Goal: Task Accomplishment & Management: Use online tool/utility

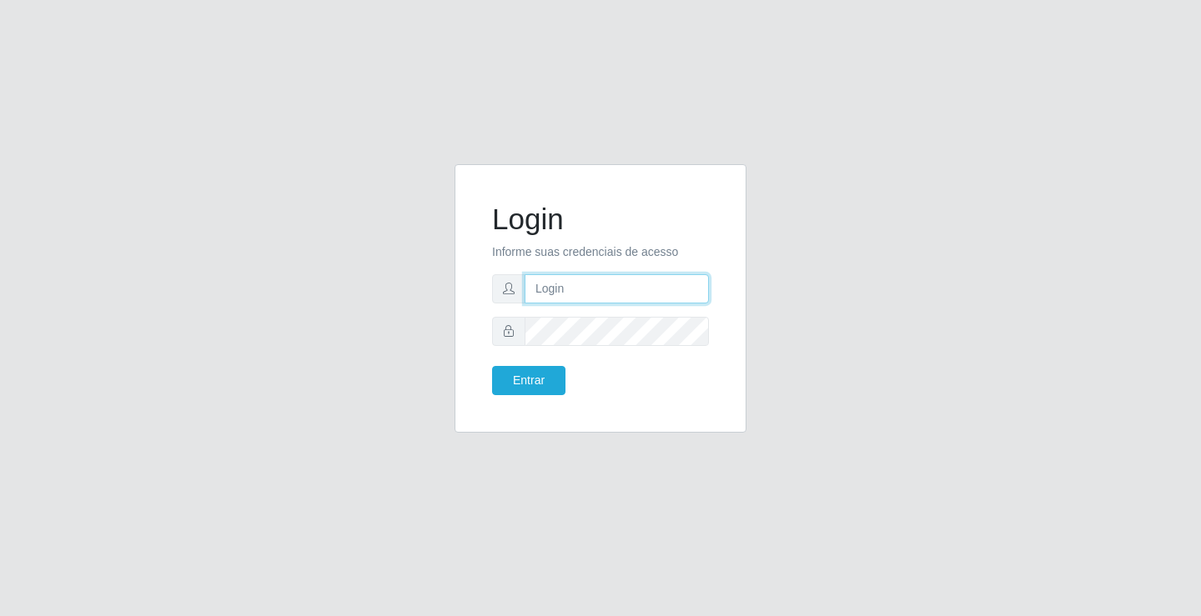
drag, startPoint x: 0, startPoint y: 0, endPoint x: 583, endPoint y: 301, distance: 656.3
click at [583, 301] on input "text" at bounding box center [617, 288] width 184 height 29
type input "zivaneide@ideal"
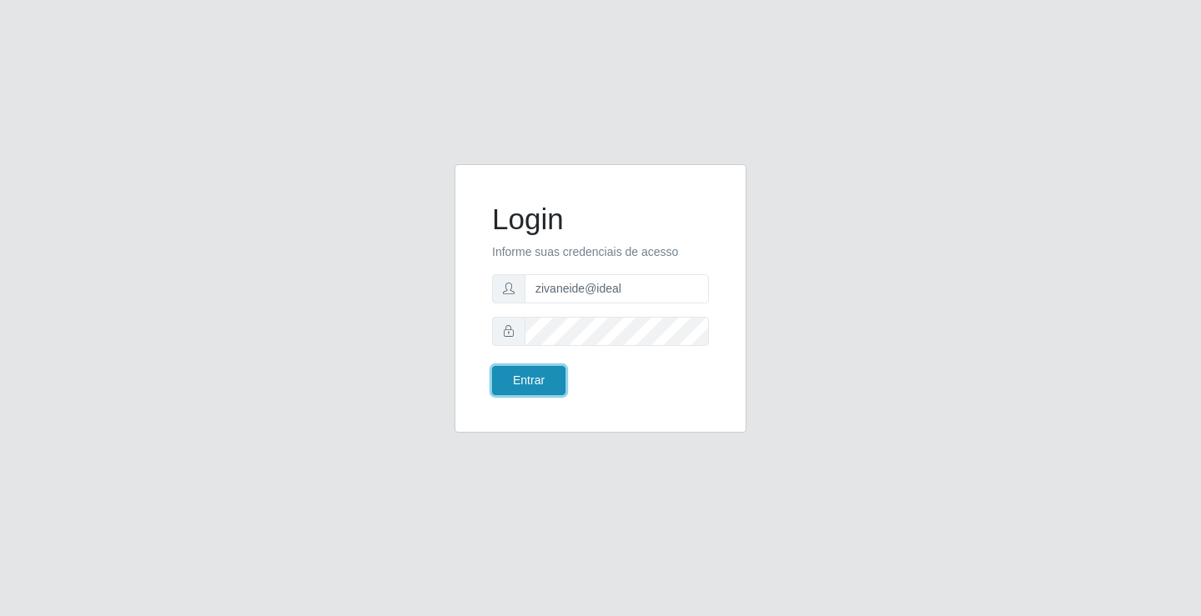
click at [523, 372] on button "Entrar" at bounding box center [528, 380] width 73 height 29
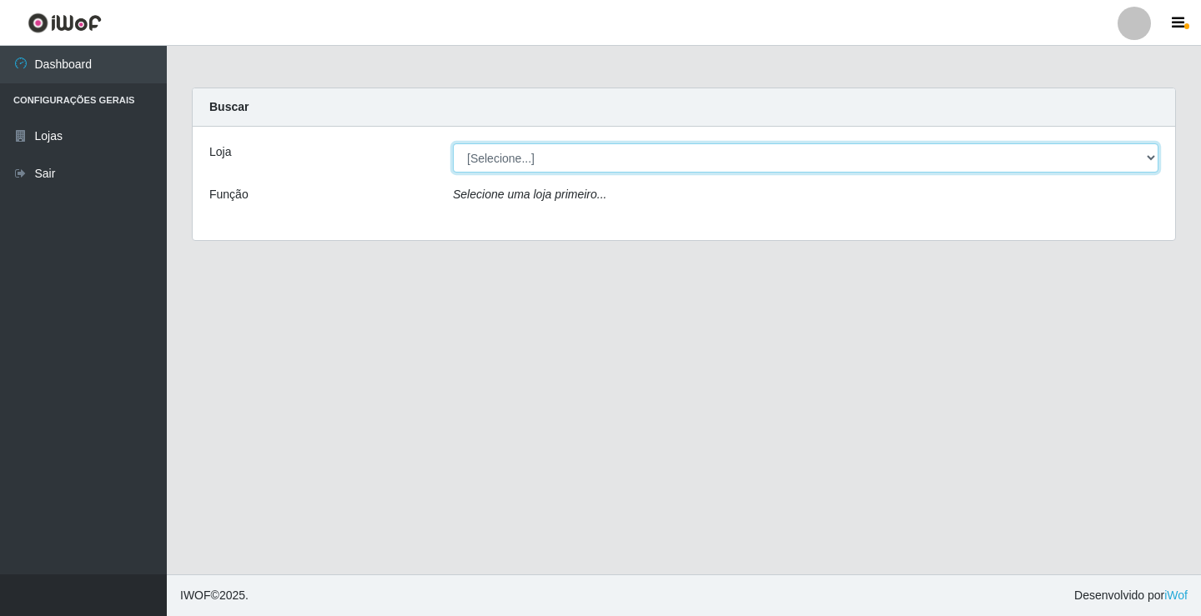
click at [1154, 159] on select "[Selecione...] Ideal - Conceição" at bounding box center [806, 157] width 706 height 29
select select "231"
click at [453, 143] on select "[Selecione...] Ideal - Conceição" at bounding box center [806, 157] width 706 height 29
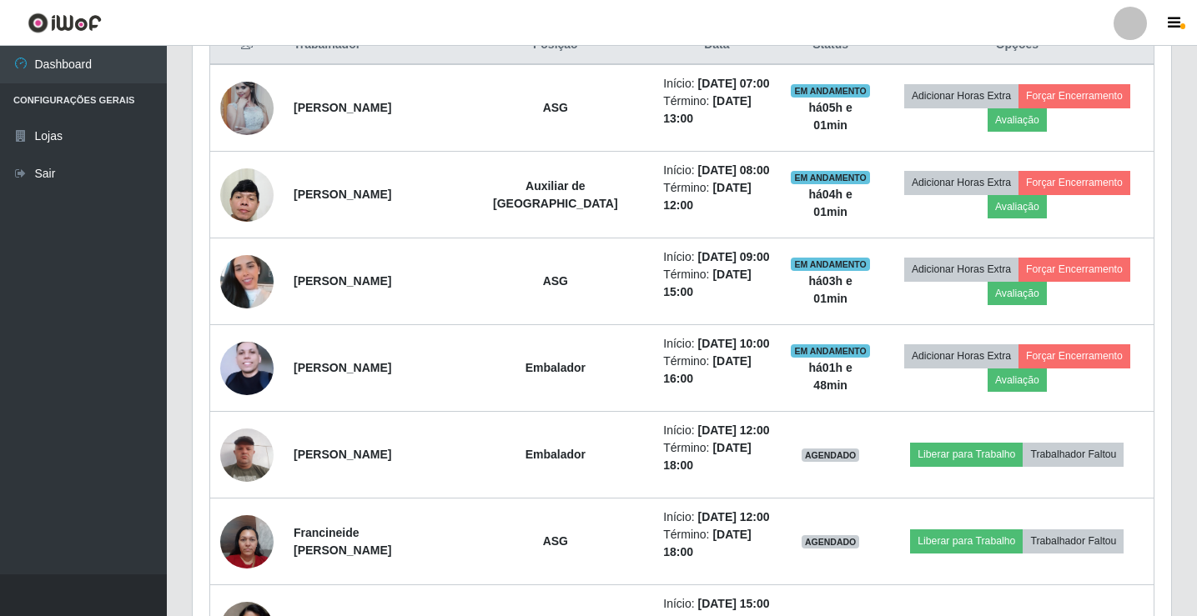
scroll to position [667, 0]
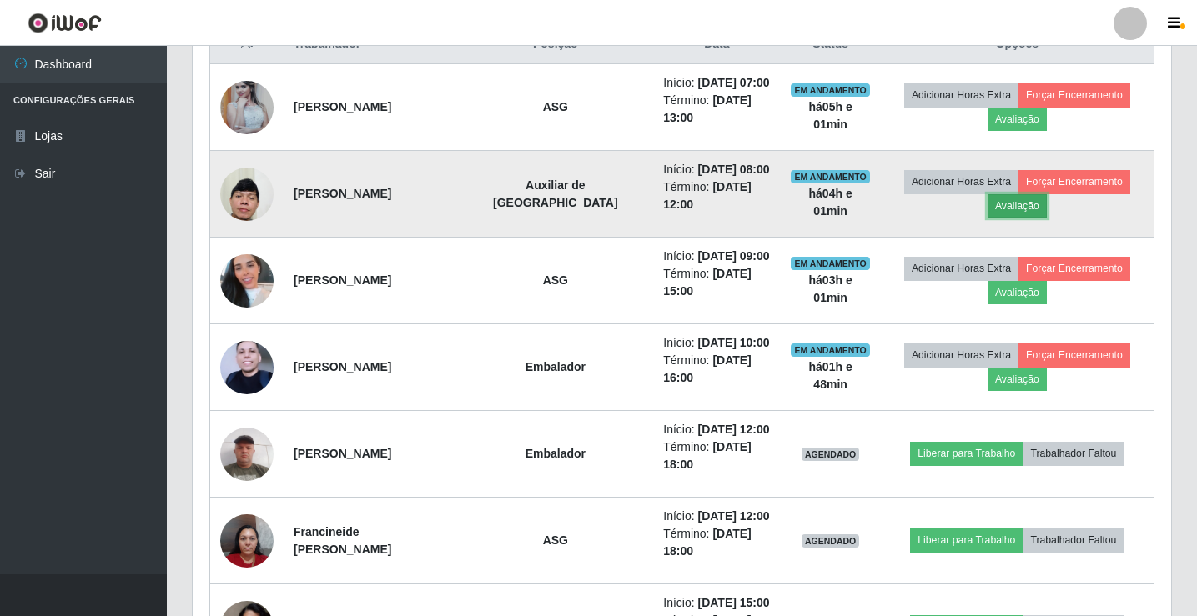
click at [1035, 206] on button "Avaliação" at bounding box center [1017, 205] width 59 height 23
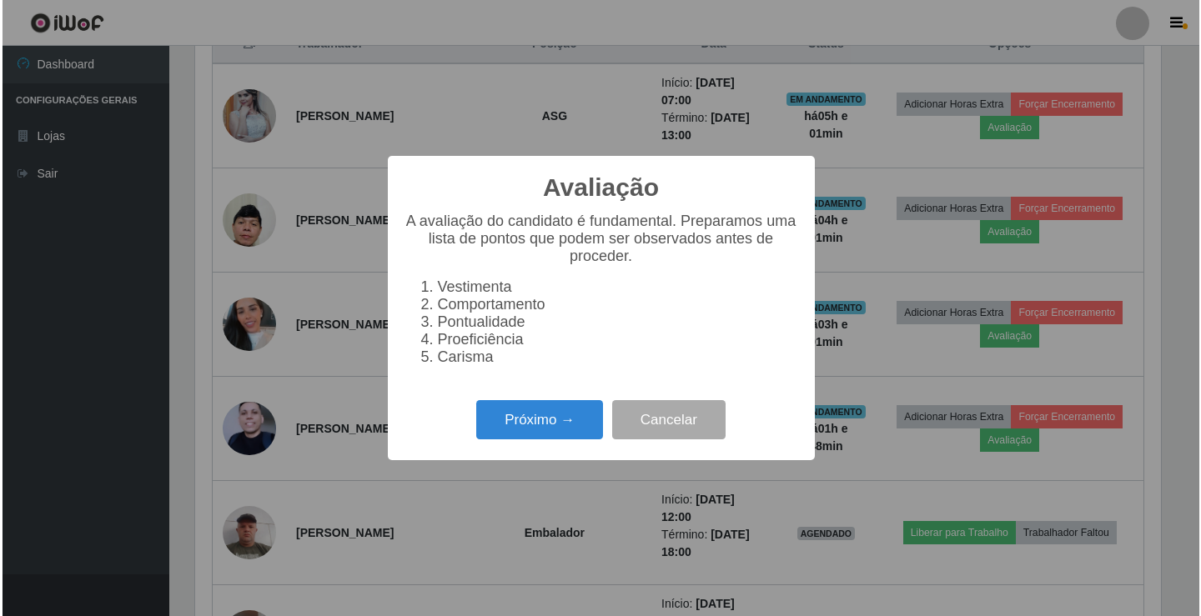
scroll to position [346, 970]
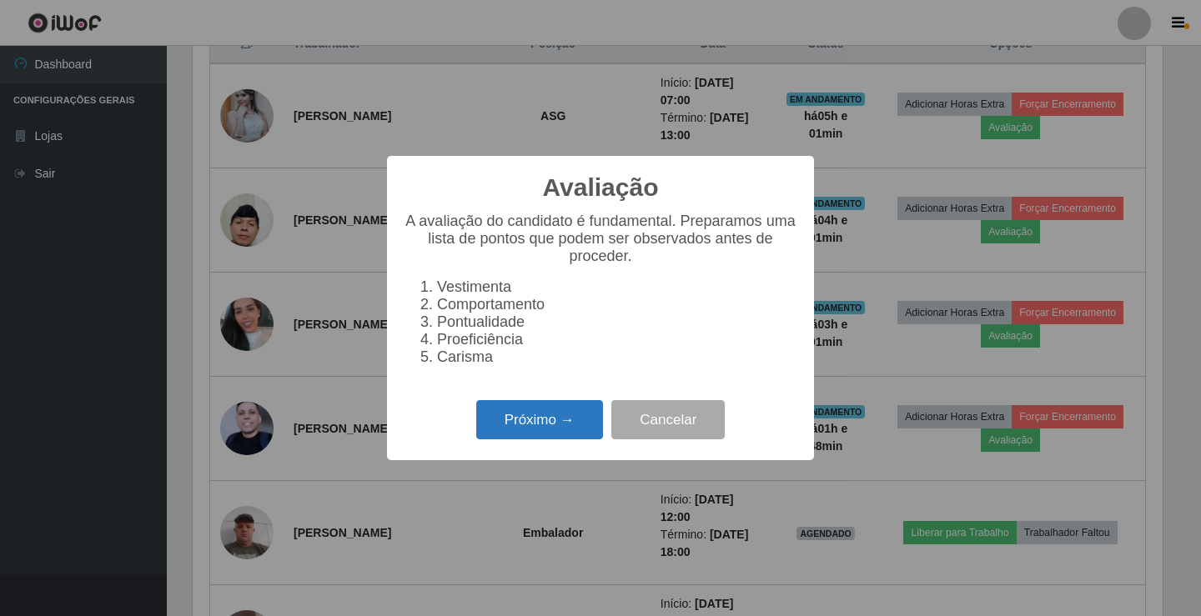
click at [538, 422] on button "Próximo →" at bounding box center [539, 419] width 127 height 39
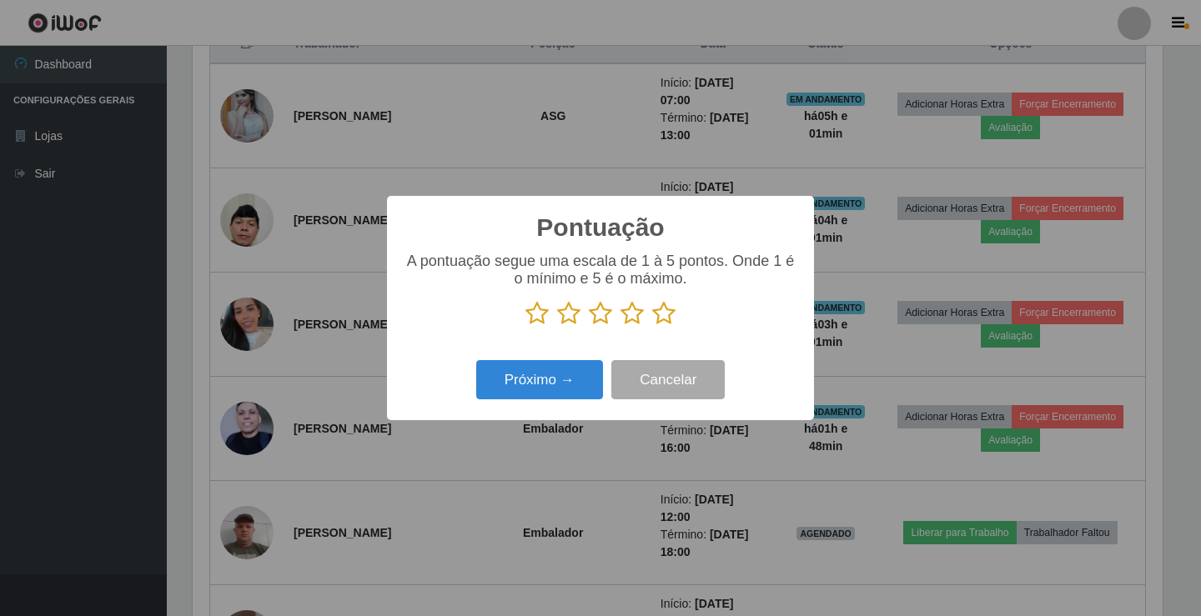
click at [662, 315] on icon at bounding box center [663, 313] width 23 height 25
click at [652, 326] on input "radio" at bounding box center [652, 326] width 0 height 0
click at [504, 371] on button "Próximo →" at bounding box center [539, 379] width 127 height 39
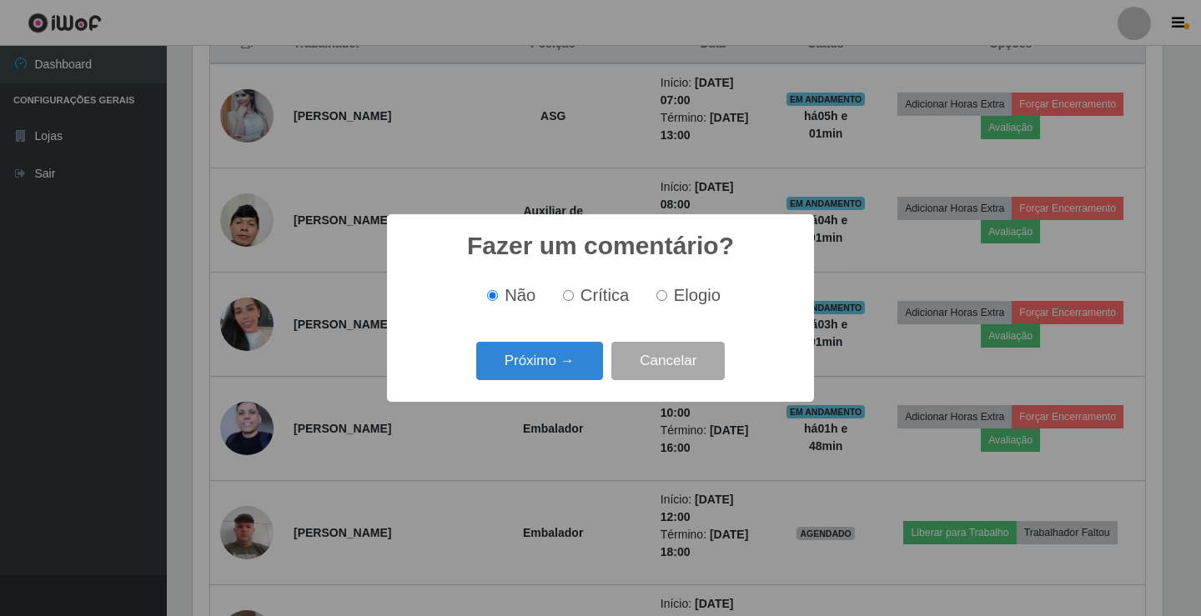
click at [504, 371] on button "Próximo →" at bounding box center [539, 361] width 127 height 39
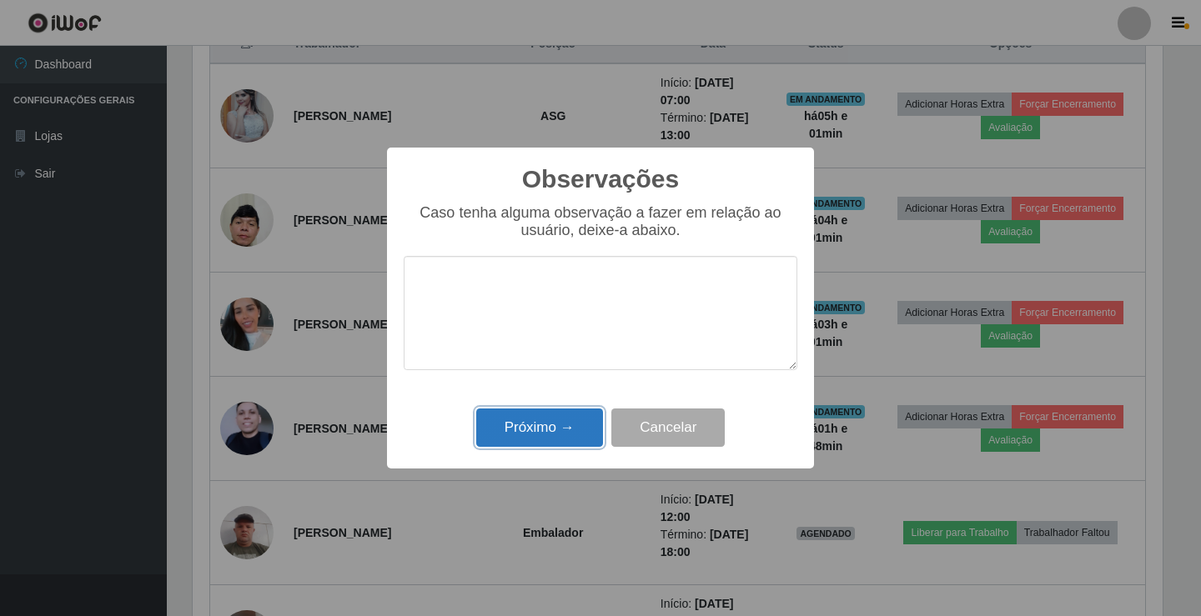
click at [530, 425] on button "Próximo →" at bounding box center [539, 428] width 127 height 39
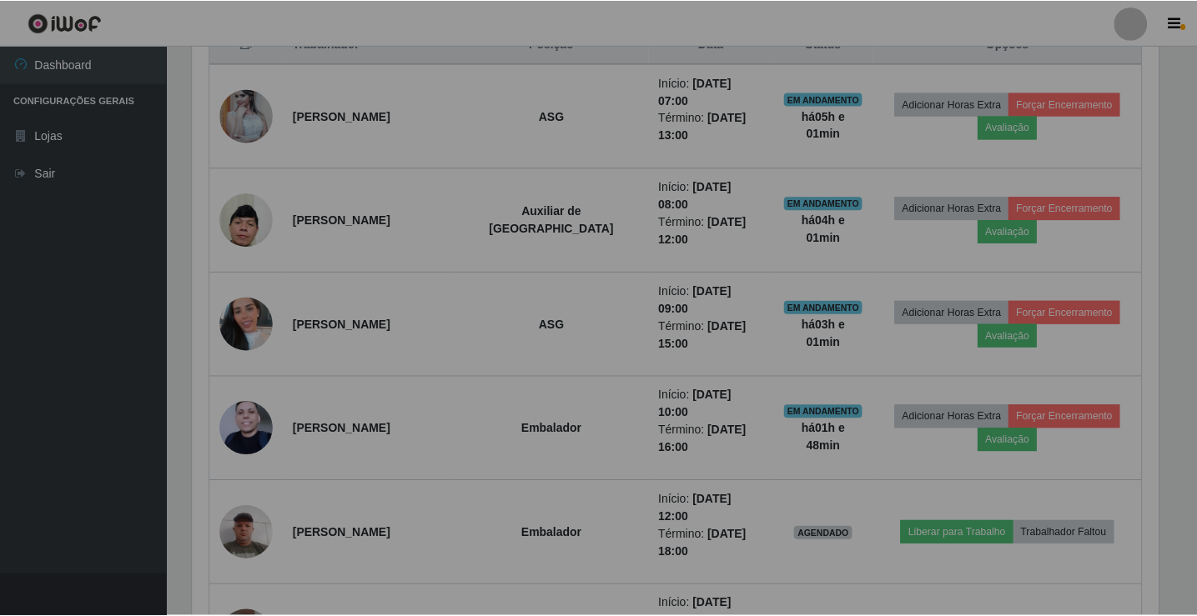
scroll to position [346, 979]
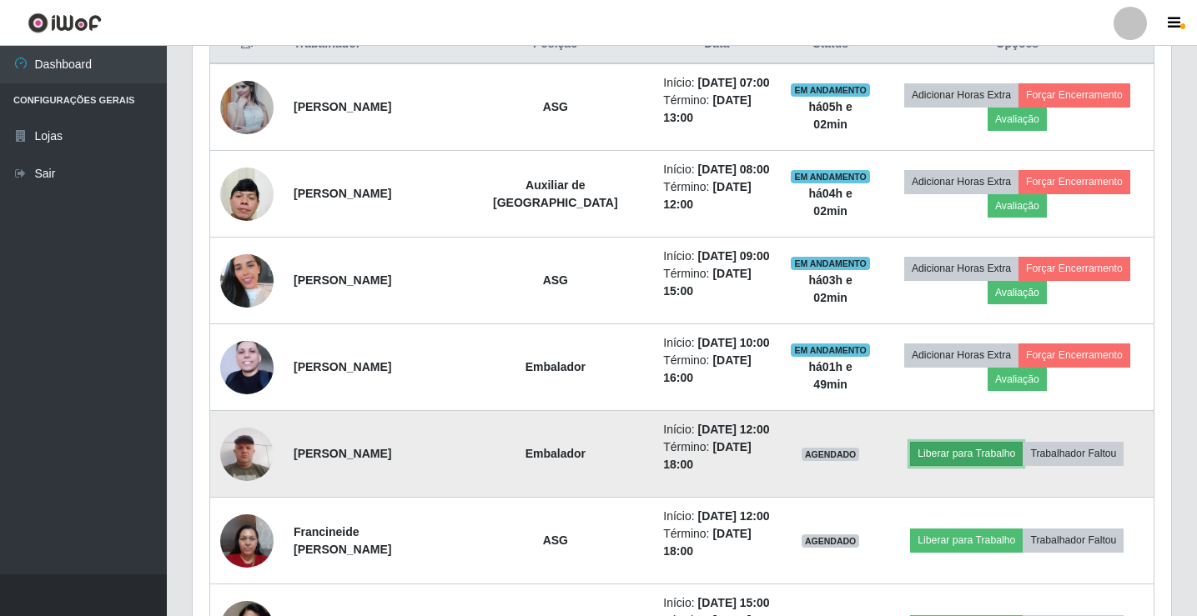
click at [922, 449] on button "Liberar para Trabalho" at bounding box center [966, 453] width 113 height 23
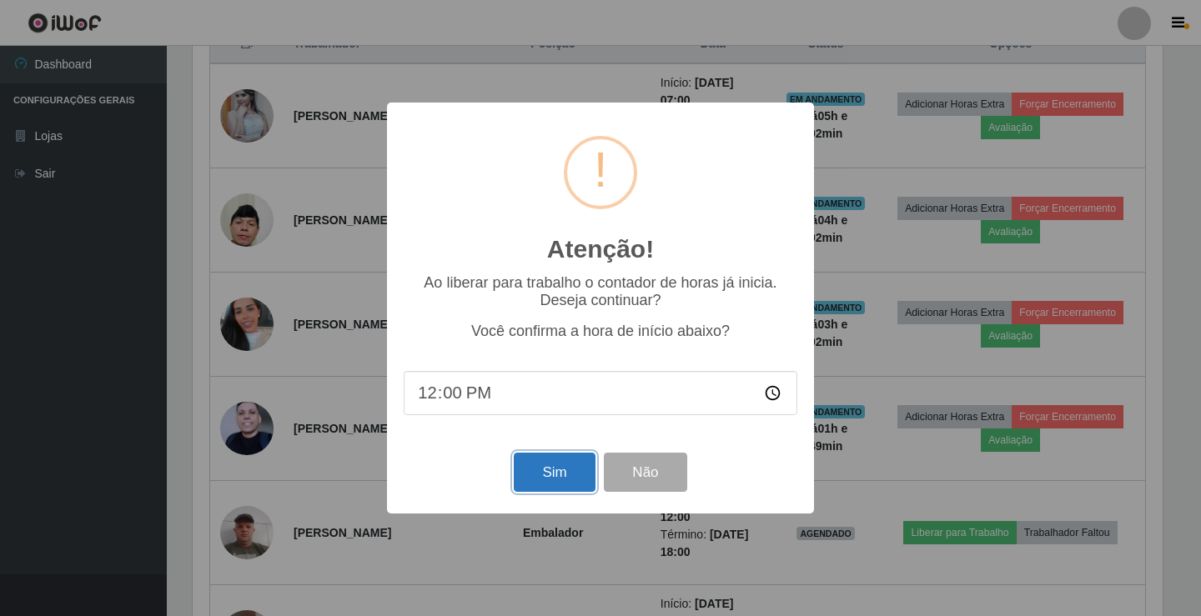
click at [551, 477] on button "Sim" at bounding box center [554, 472] width 81 height 39
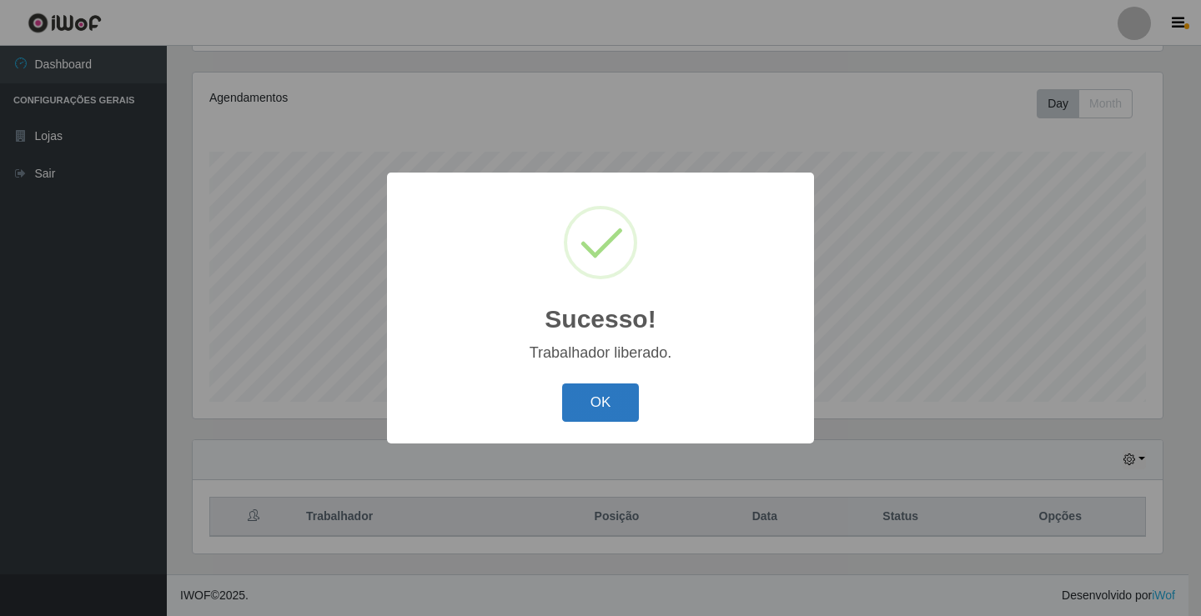
click at [609, 410] on button "OK" at bounding box center [601, 403] width 78 height 39
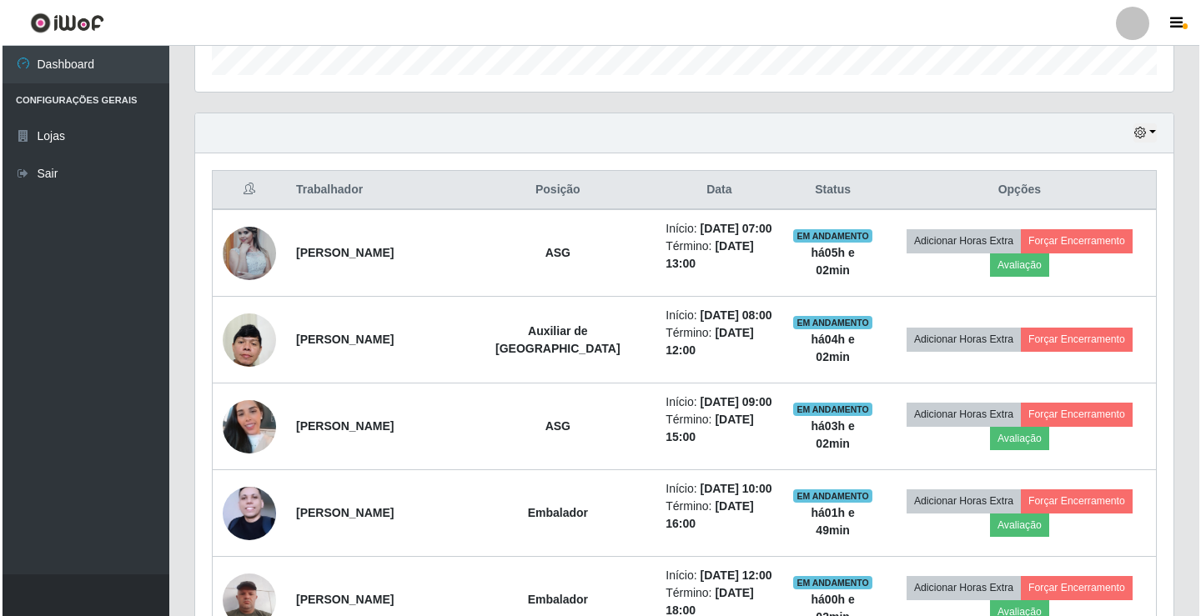
scroll to position [528, 0]
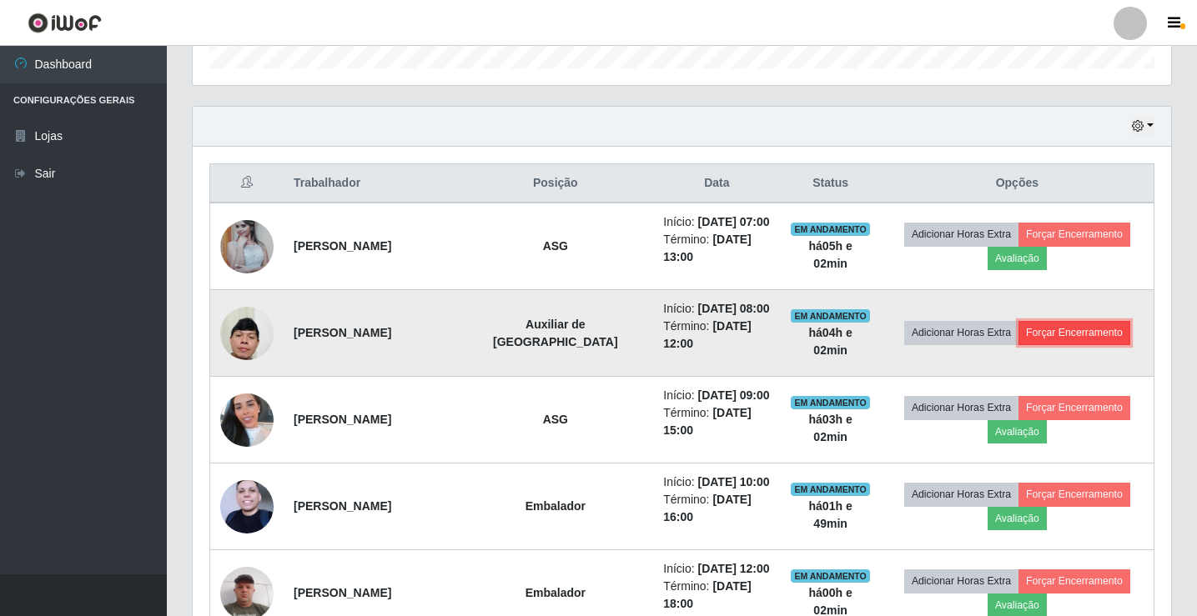
click at [1096, 339] on button "Forçar Encerramento" at bounding box center [1075, 332] width 112 height 23
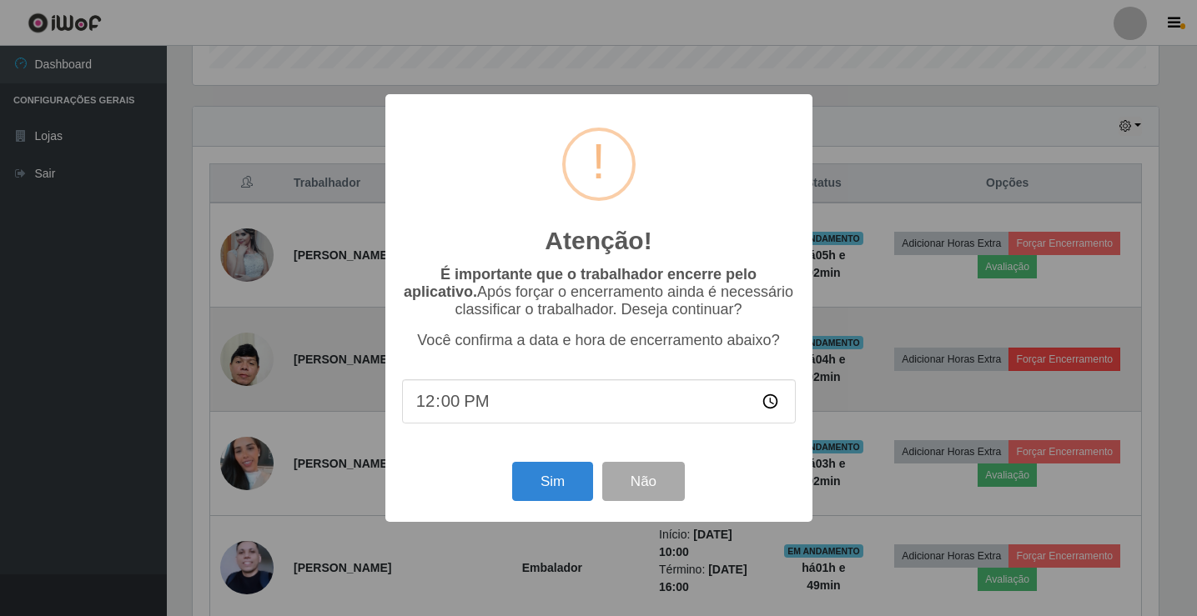
scroll to position [346, 970]
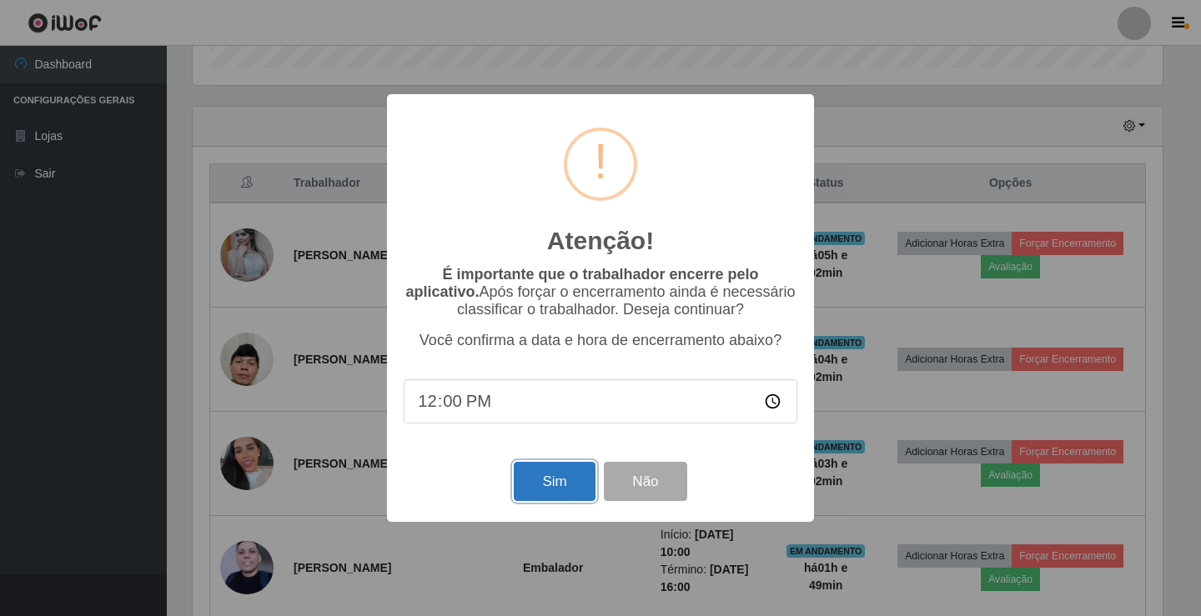
click at [585, 470] on button "Sim" at bounding box center [554, 481] width 81 height 39
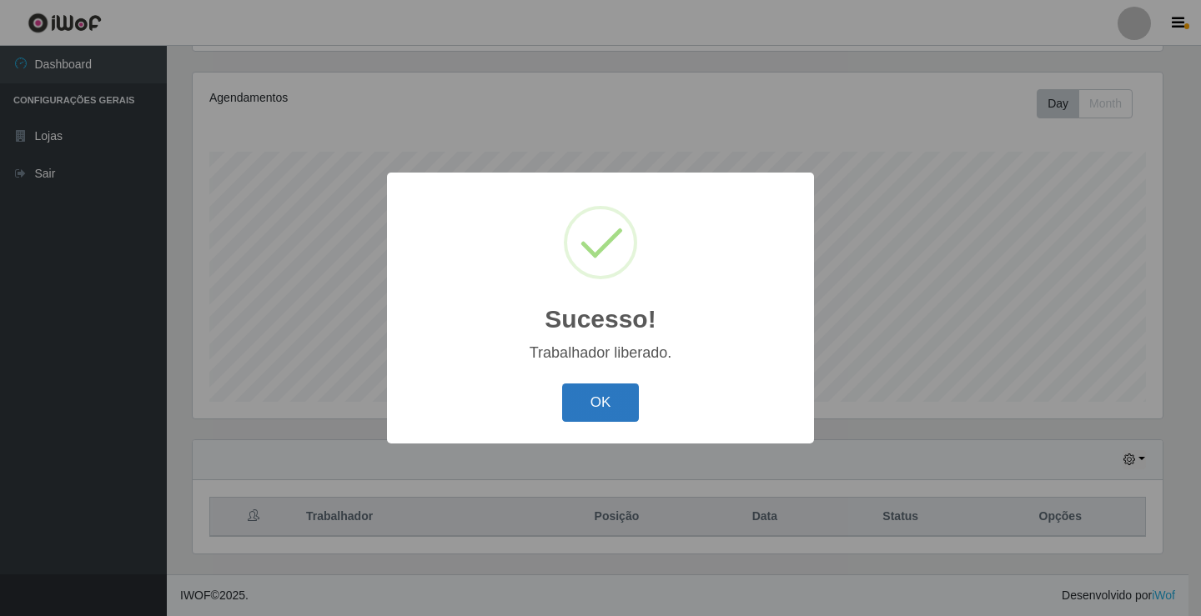
click at [614, 398] on button "OK" at bounding box center [601, 403] width 78 height 39
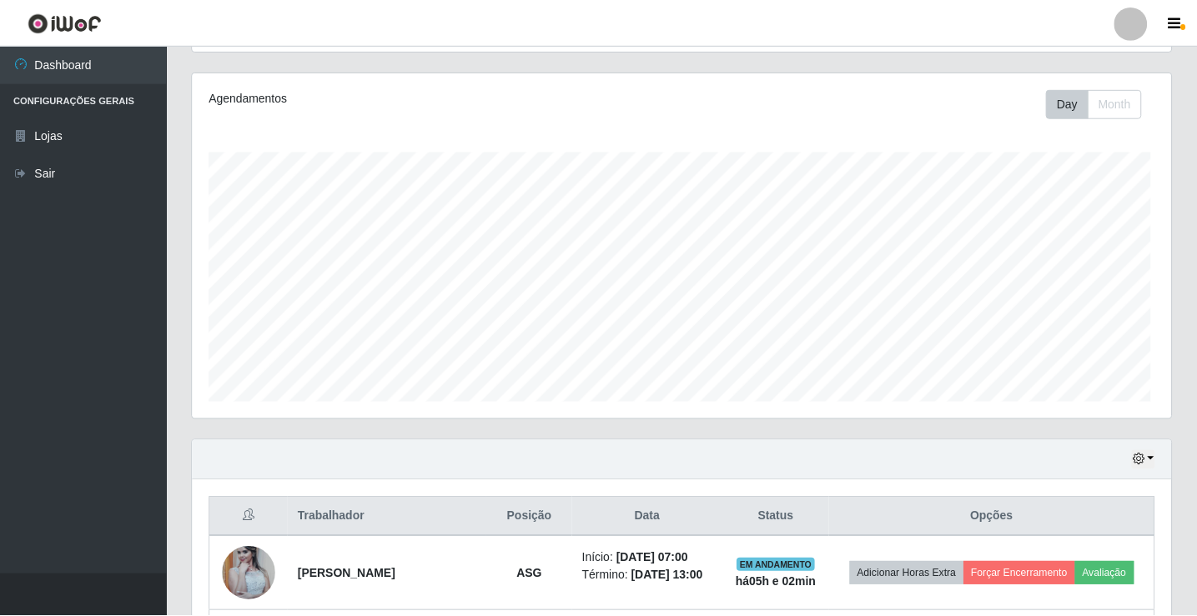
scroll to position [0, 0]
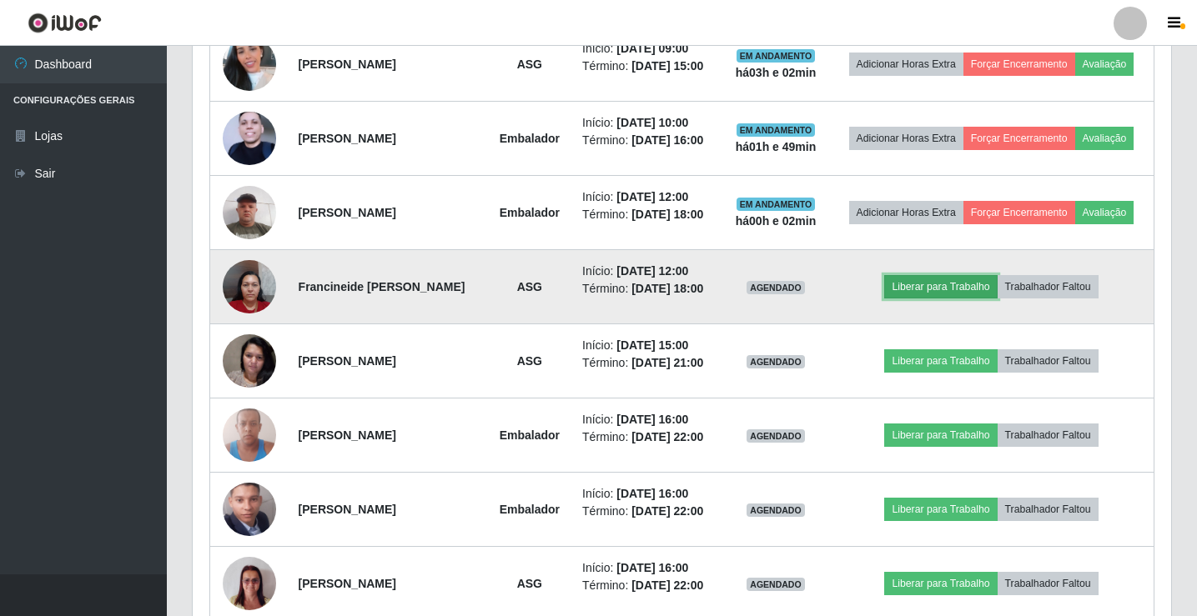
click at [972, 299] on button "Liberar para Trabalho" at bounding box center [940, 286] width 113 height 23
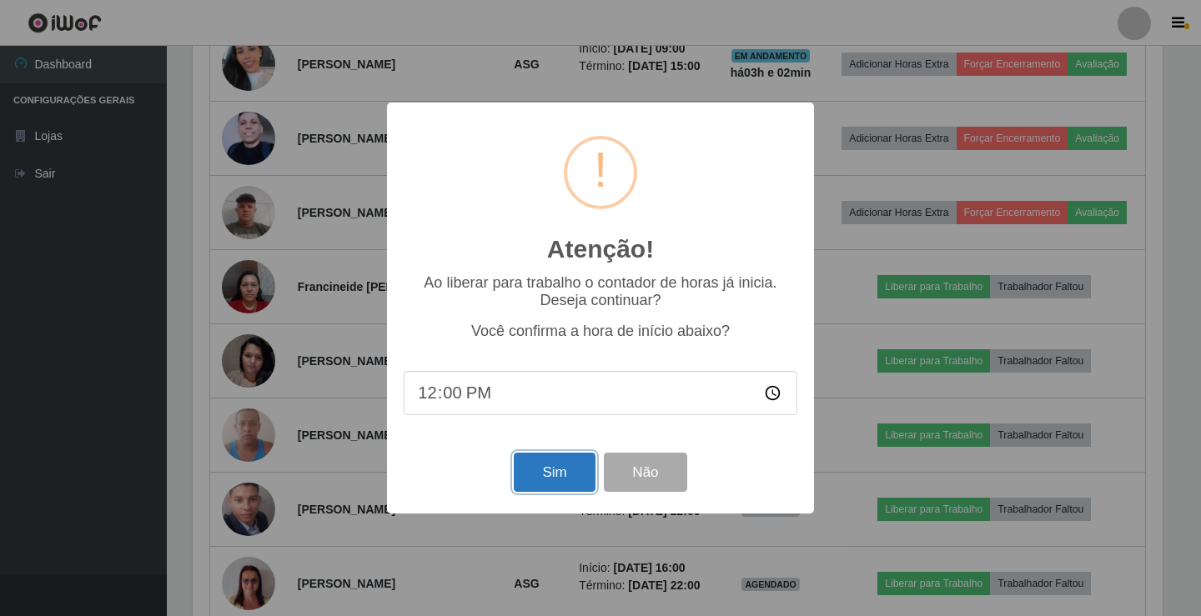
click at [530, 470] on button "Sim" at bounding box center [554, 472] width 81 height 39
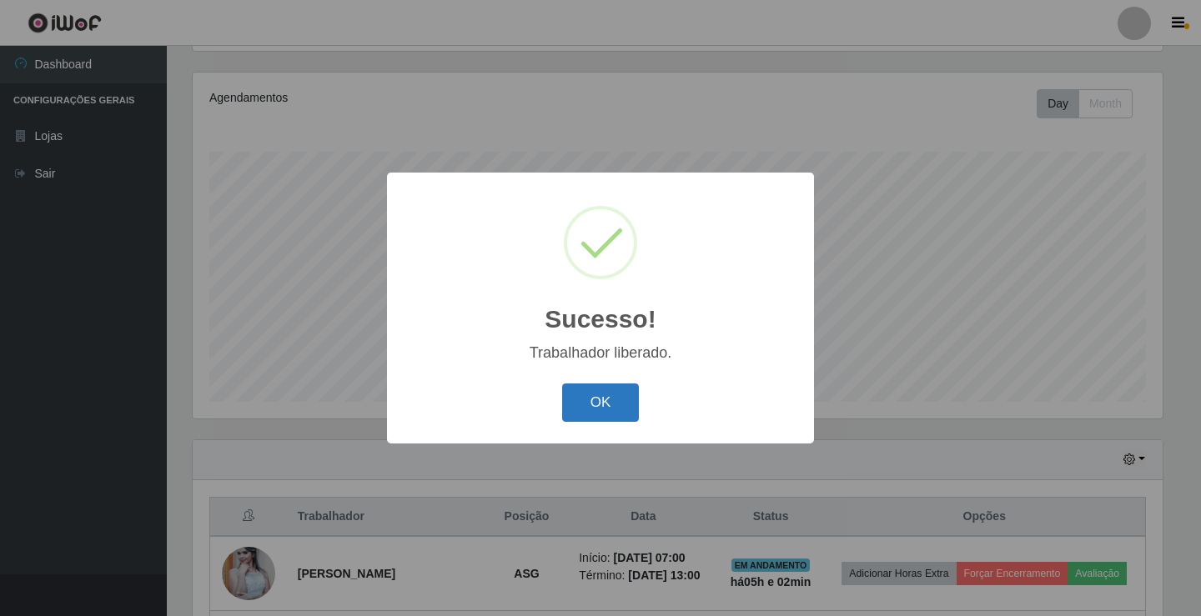
click at [570, 404] on button "OK" at bounding box center [601, 403] width 78 height 39
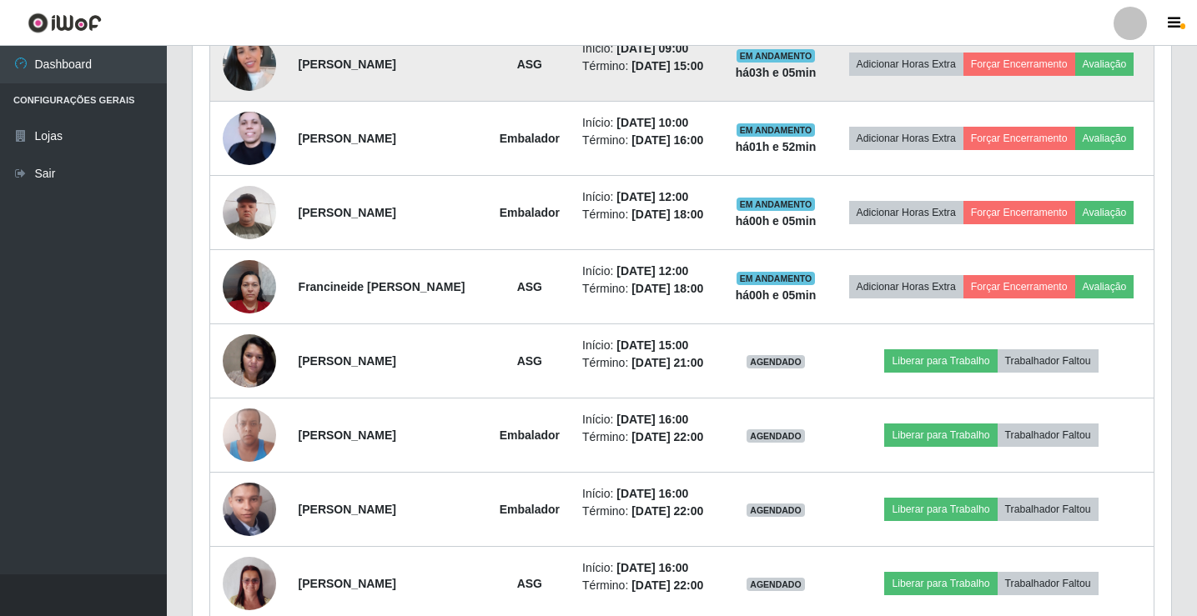
click at [255, 82] on img at bounding box center [249, 64] width 53 height 95
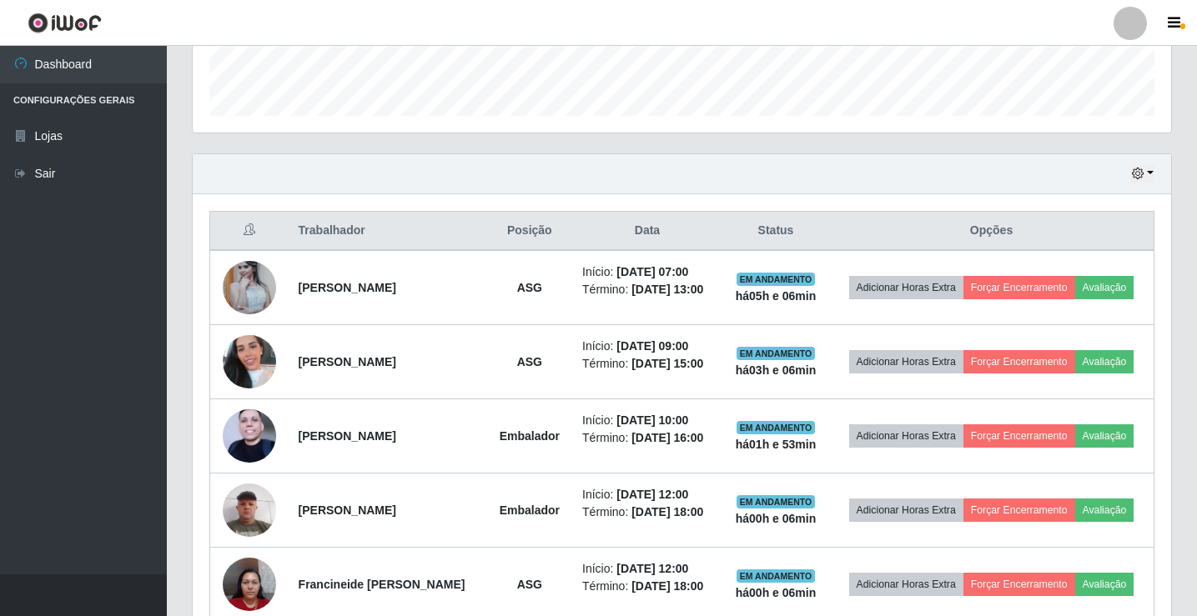
scroll to position [475, 0]
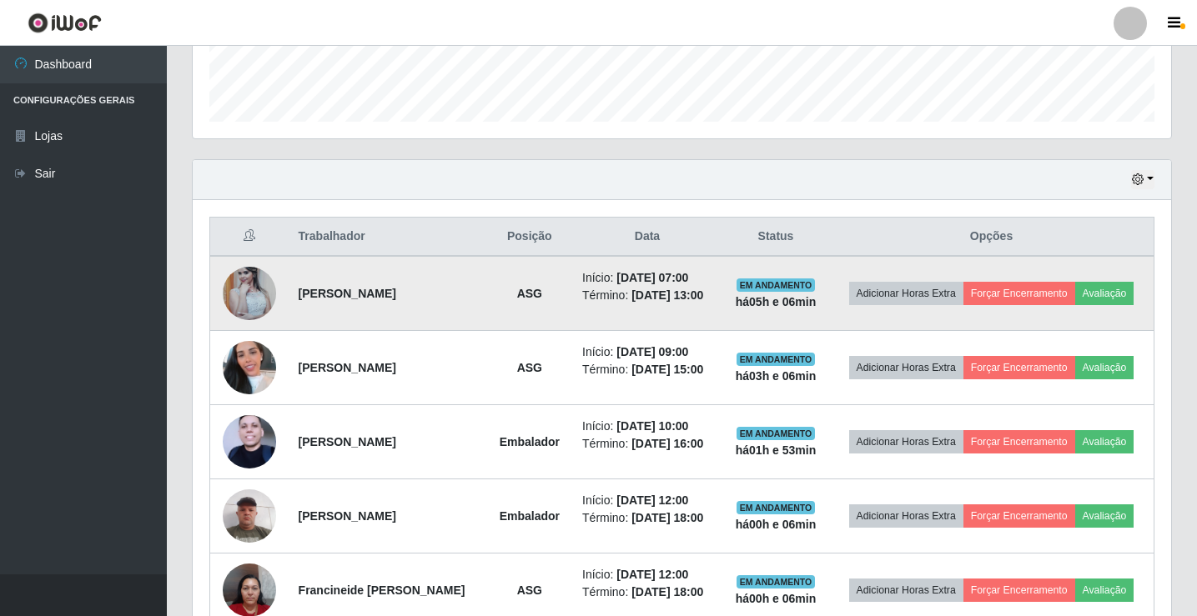
click at [236, 314] on img at bounding box center [249, 293] width 53 height 71
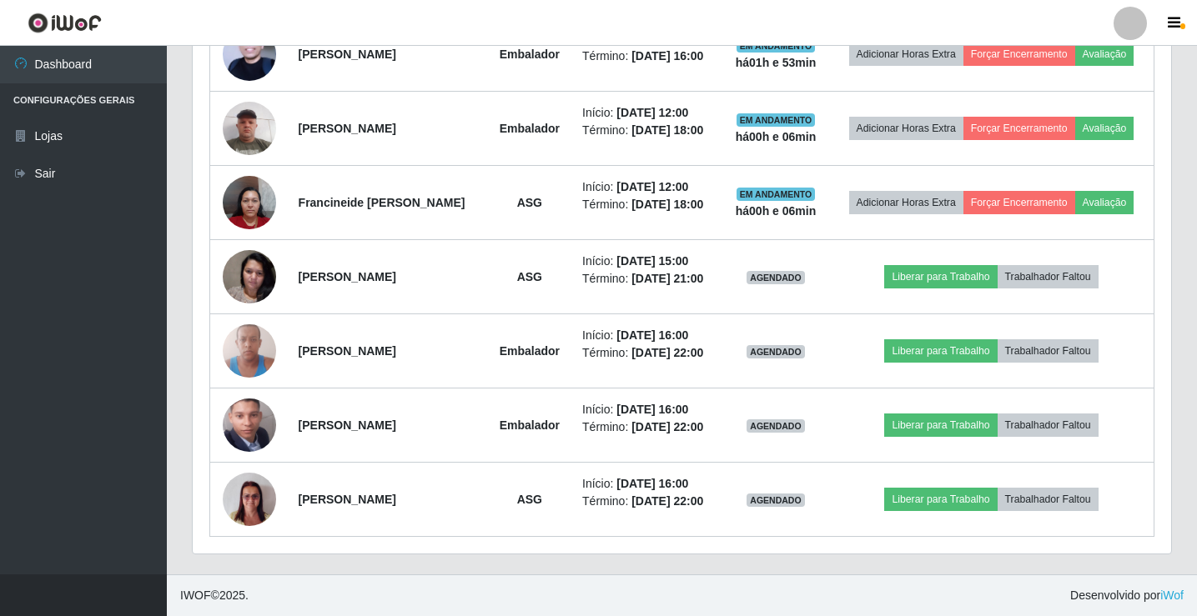
scroll to position [975, 0]
